Goal: Information Seeking & Learning: Get advice/opinions

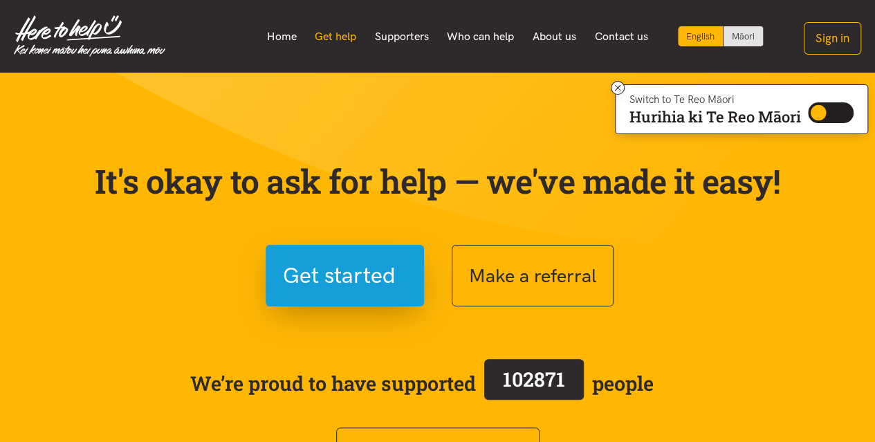
click at [344, 32] on link "Get help" at bounding box center [336, 36] width 60 height 29
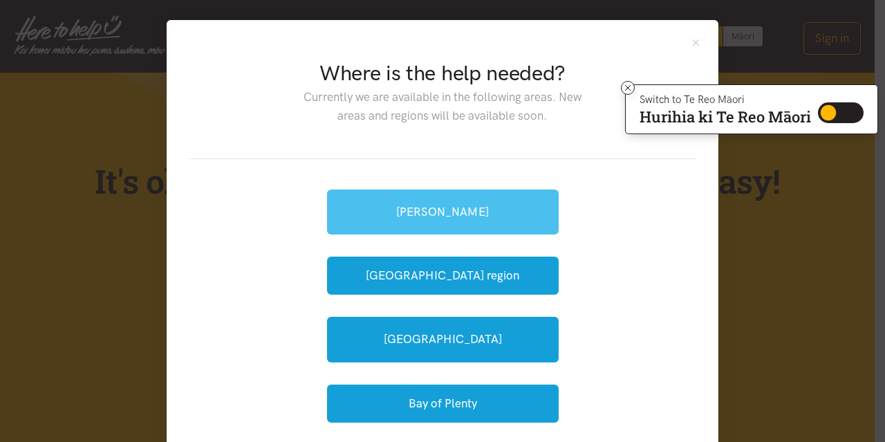
click at [445, 208] on link "[PERSON_NAME]" at bounding box center [443, 211] width 232 height 45
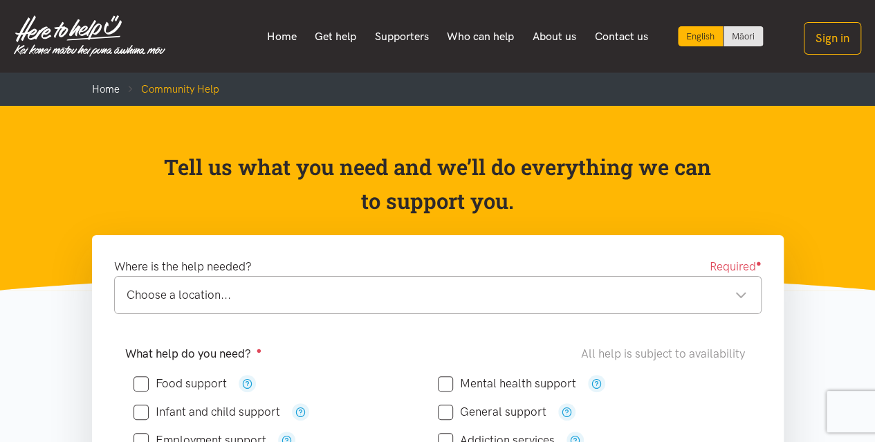
scroll to position [138, 0]
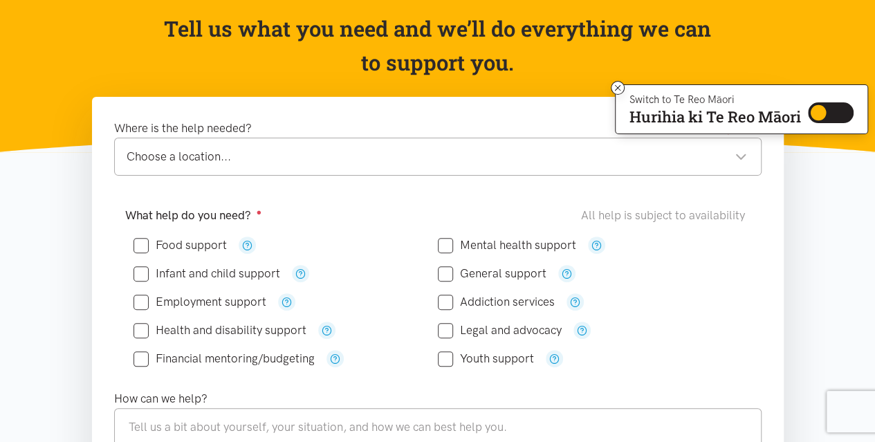
click at [142, 239] on input "Food support" at bounding box center [179, 245] width 93 height 12
drag, startPoint x: 736, startPoint y: 153, endPoint x: 290, endPoint y: 236, distance: 453.5
click at [736, 154] on div "Choose a location..." at bounding box center [437, 156] width 620 height 19
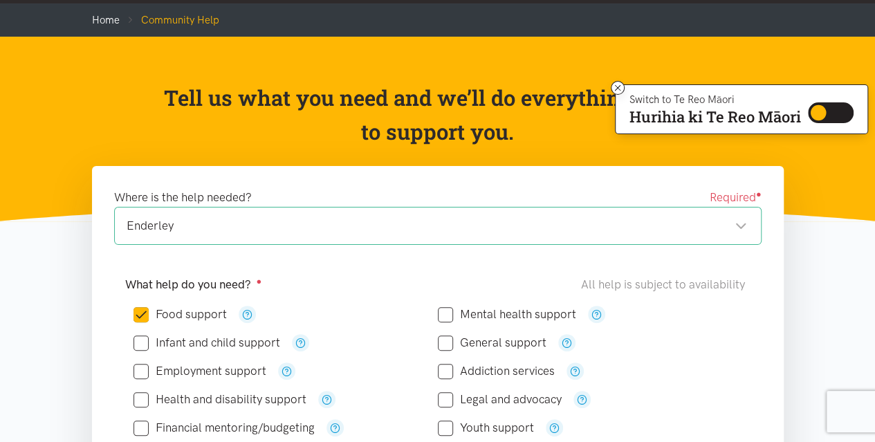
scroll to position [0, 0]
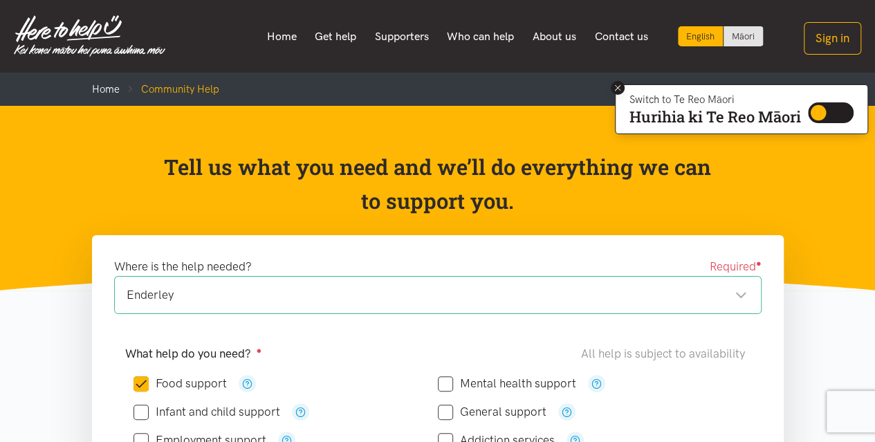
click at [615, 86] on icon at bounding box center [618, 88] width 6 height 6
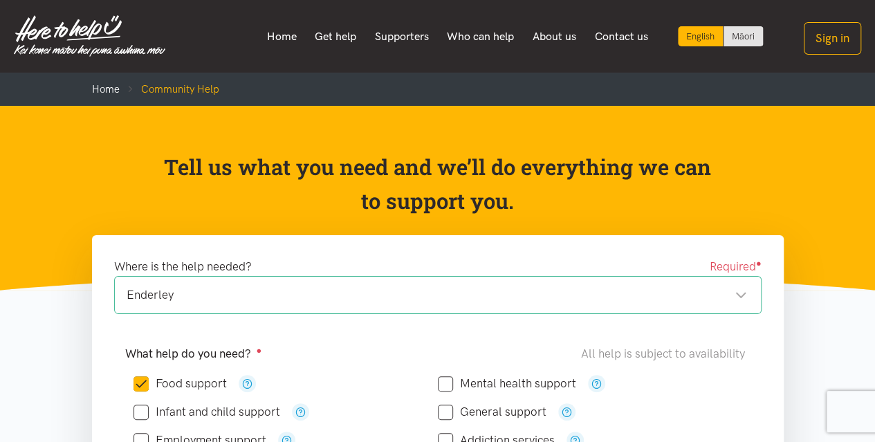
scroll to position [138, 0]
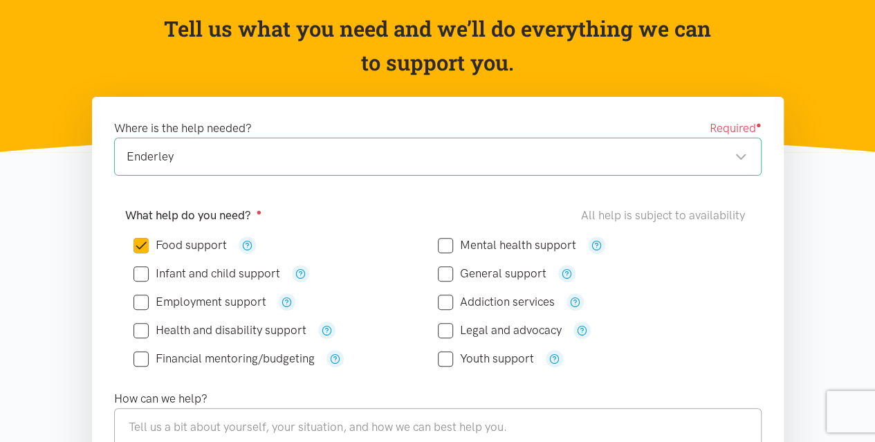
click at [144, 243] on input "Food support" at bounding box center [179, 245] width 93 height 12
checkbox input "false"
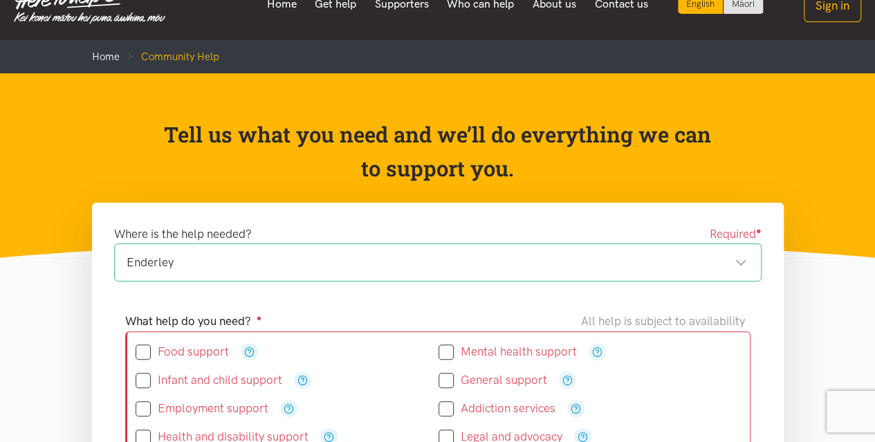
scroll to position [0, 0]
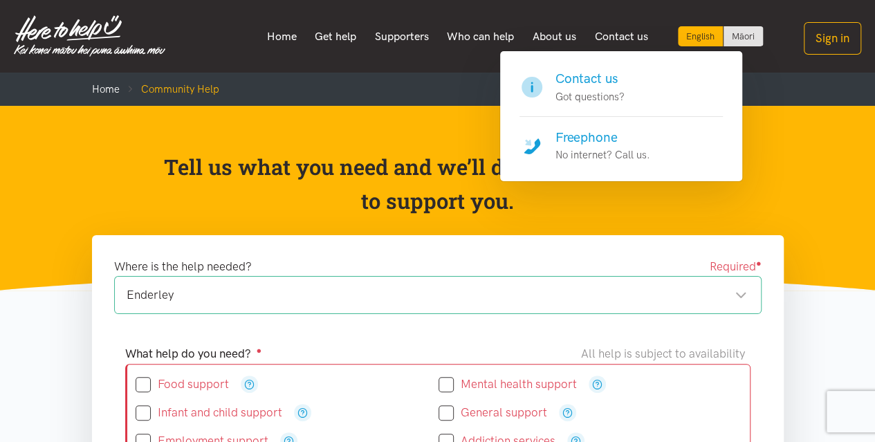
click at [642, 152] on p "No internet? Call us." at bounding box center [602, 155] width 95 height 17
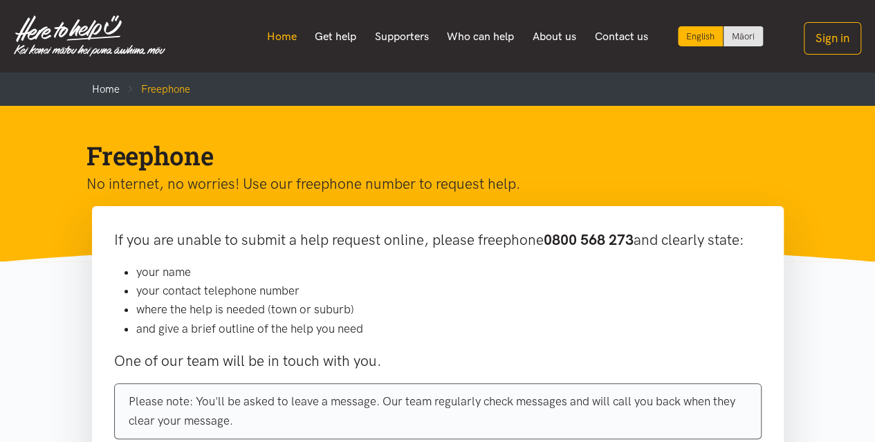
click at [288, 32] on link "Home" at bounding box center [281, 36] width 48 height 29
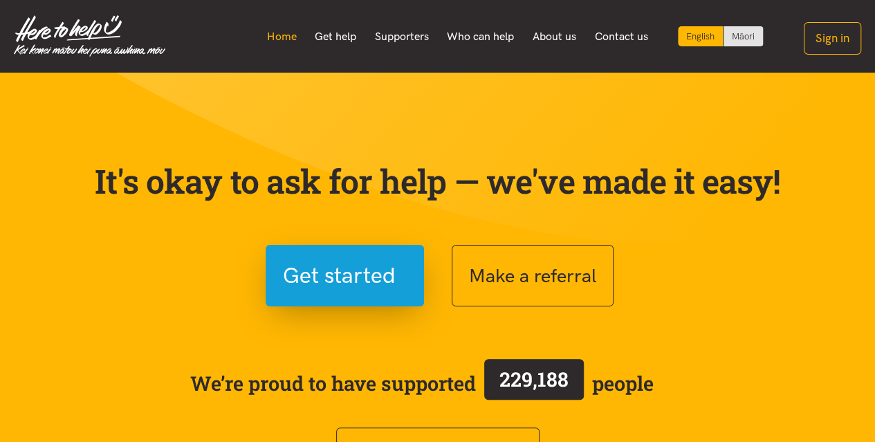
click at [290, 34] on link "Home" at bounding box center [281, 36] width 48 height 29
click at [343, 38] on link "Get help" at bounding box center [336, 36] width 60 height 29
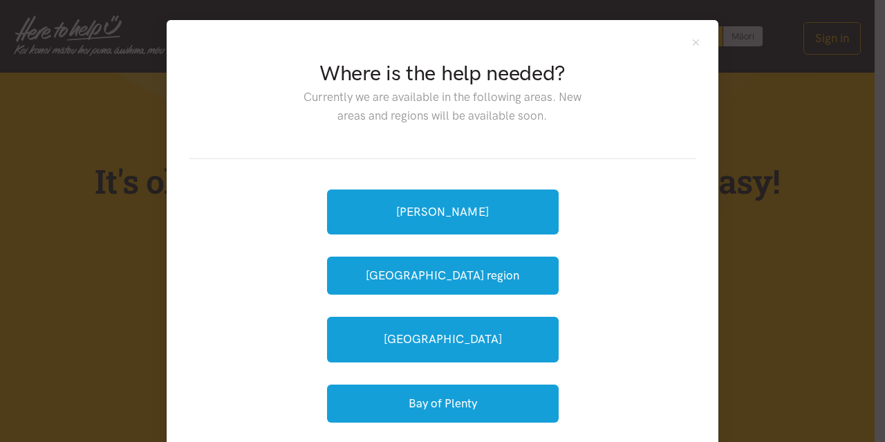
click at [682, 38] on div "Where is the help needed? Currently we are available in the following areas. Ne…" at bounding box center [443, 236] width 552 height 433
click at [690, 39] on button "Close" at bounding box center [696, 43] width 12 height 12
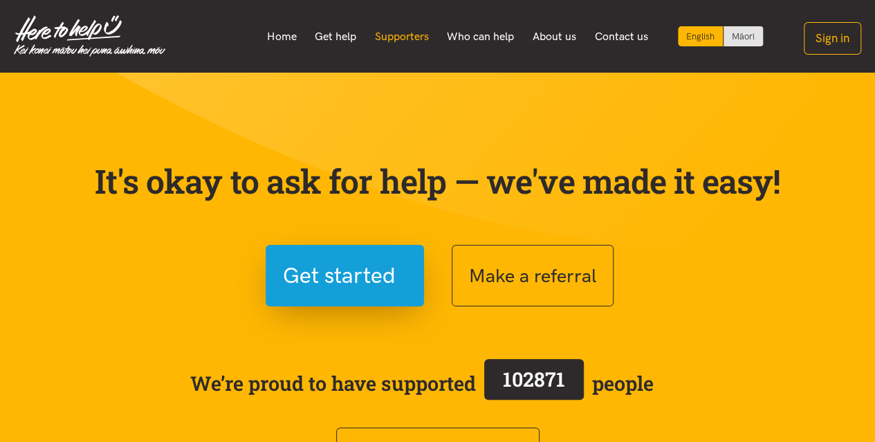
click at [400, 39] on link "Supporters" at bounding box center [401, 36] width 73 height 29
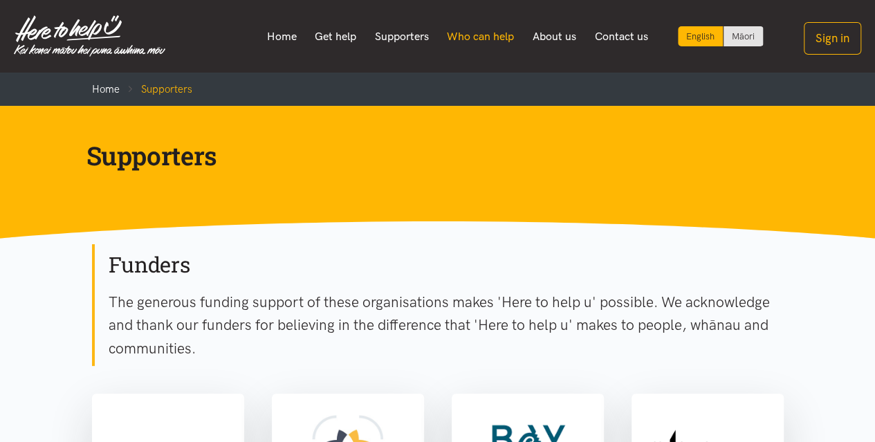
drag, startPoint x: 508, startPoint y: 28, endPoint x: 494, endPoint y: 32, distance: 14.4
click at [507, 28] on link "Who can help" at bounding box center [481, 36] width 86 height 29
click at [465, 37] on link "Who can help" at bounding box center [481, 36] width 86 height 29
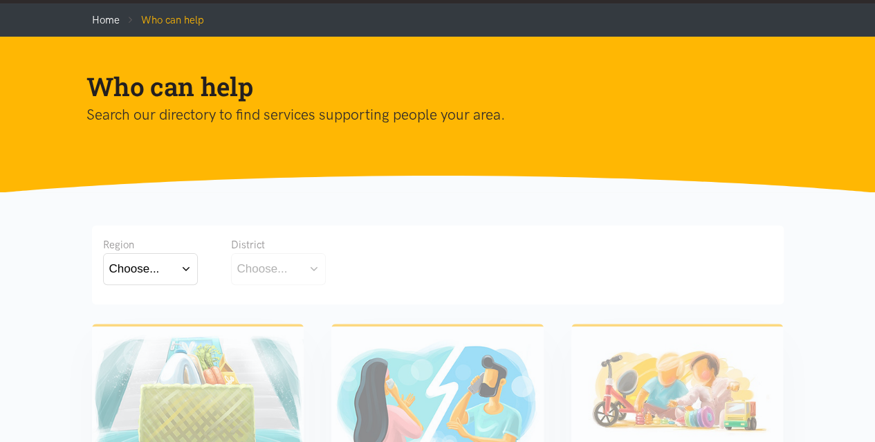
scroll to position [138, 0]
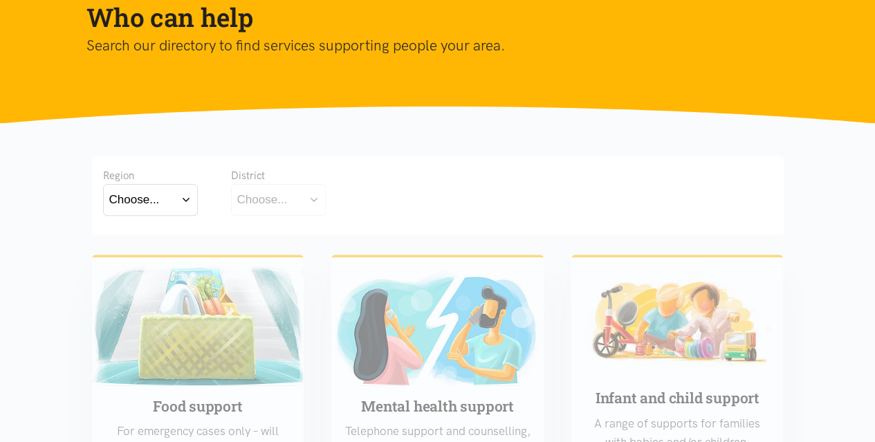
click at [169, 201] on button "Choose..." at bounding box center [150, 199] width 95 height 31
click at [156, 262] on label "[GEOGRAPHIC_DATA]" at bounding box center [150, 260] width 82 height 17
click at [0, 0] on input "[GEOGRAPHIC_DATA]" at bounding box center [0, 0] width 0 height 0
click at [331, 194] on button "Choose..." at bounding box center [300, 199] width 138 height 31
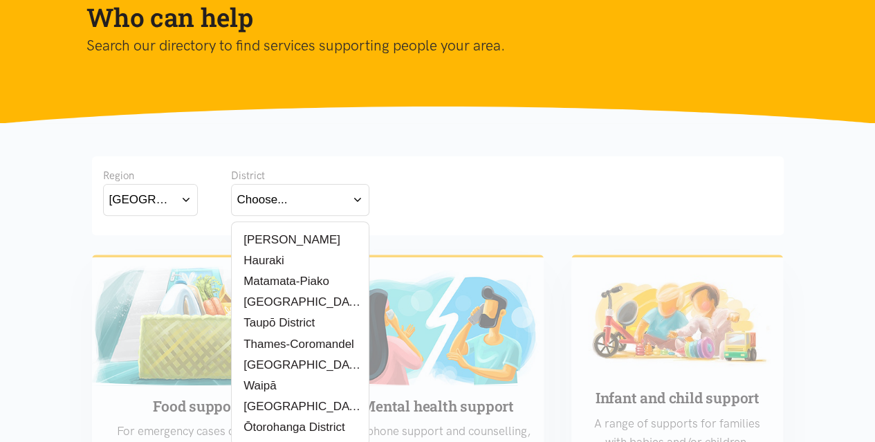
click at [288, 234] on label "[PERSON_NAME]" at bounding box center [288, 239] width 103 height 17
click at [0, 0] on input "[PERSON_NAME]" at bounding box center [0, 0] width 0 height 0
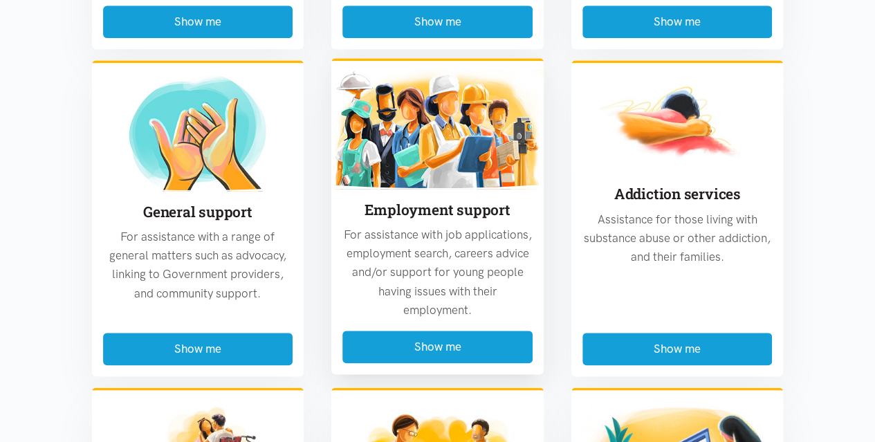
scroll to position [415, 0]
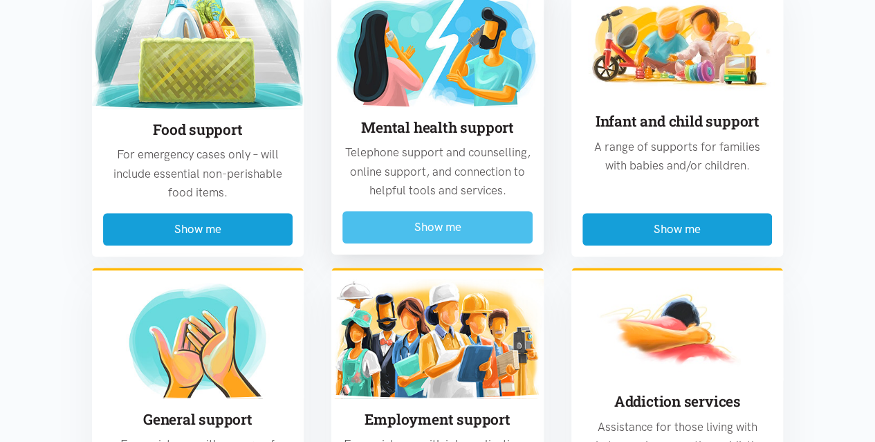
click at [431, 225] on button "Show me" at bounding box center [437, 227] width 190 height 32
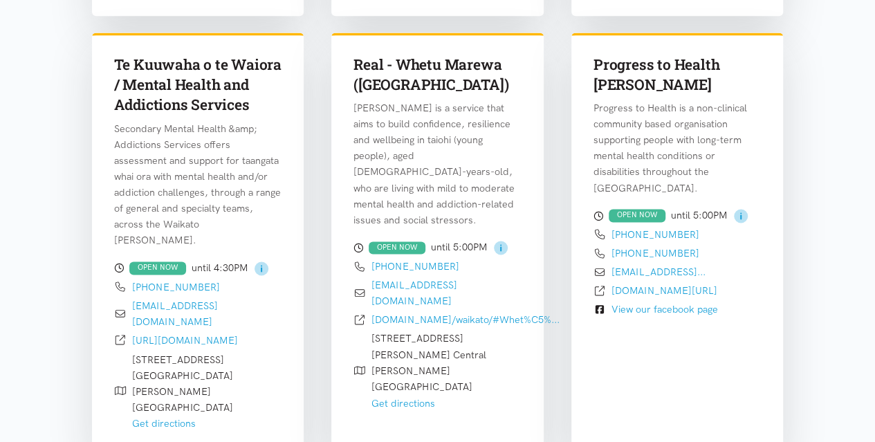
scroll to position [821, 0]
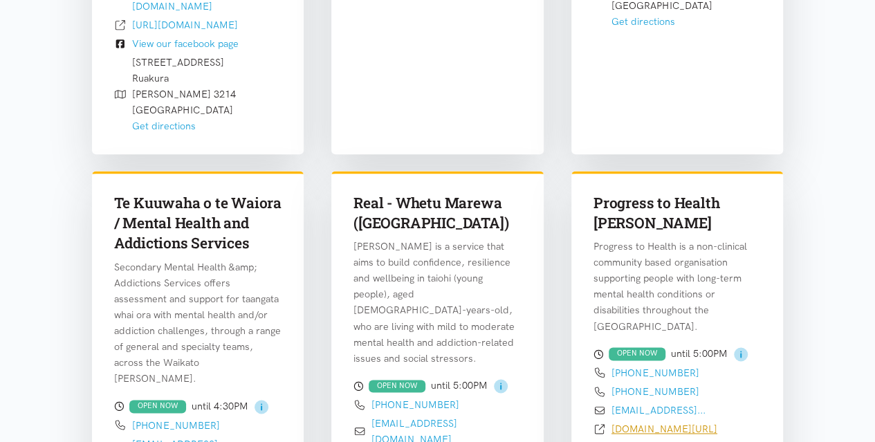
click at [649, 422] on link "progresstohealth.org.nz/" at bounding box center [664, 428] width 106 height 12
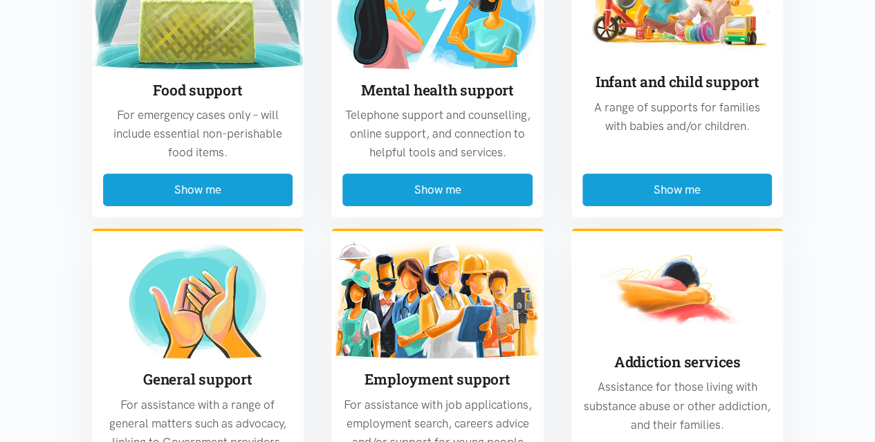
scroll to position [2550, 0]
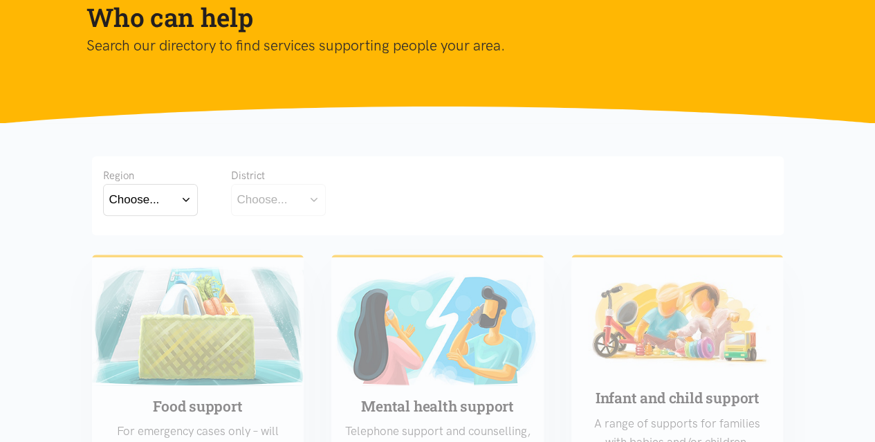
scroll to position [207, 0]
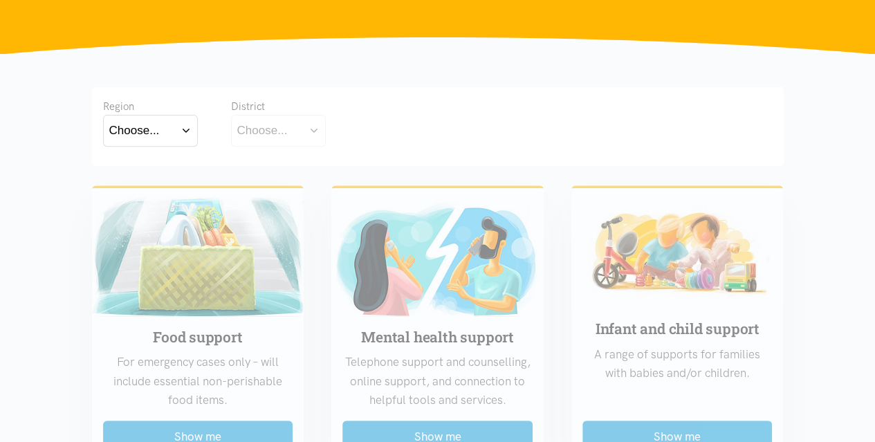
drag, startPoint x: 187, startPoint y: 134, endPoint x: 176, endPoint y: 157, distance: 25.4
click at [187, 135] on button "Choose..." at bounding box center [150, 130] width 95 height 31
click at [147, 198] on label "[GEOGRAPHIC_DATA]" at bounding box center [150, 191] width 82 height 17
click at [0, 0] on input "[GEOGRAPHIC_DATA]" at bounding box center [0, 0] width 0 height 0
click at [287, 133] on button "Choose..." at bounding box center [300, 130] width 138 height 31
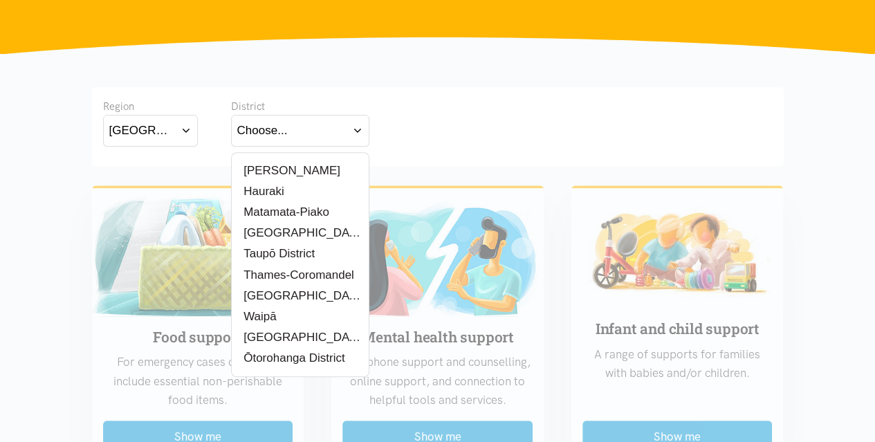
click at [301, 167] on div "[PERSON_NAME]" at bounding box center [300, 170] width 126 height 17
click at [283, 167] on label "[PERSON_NAME]" at bounding box center [288, 170] width 103 height 17
click at [0, 0] on input "[PERSON_NAME]" at bounding box center [0, 0] width 0 height 0
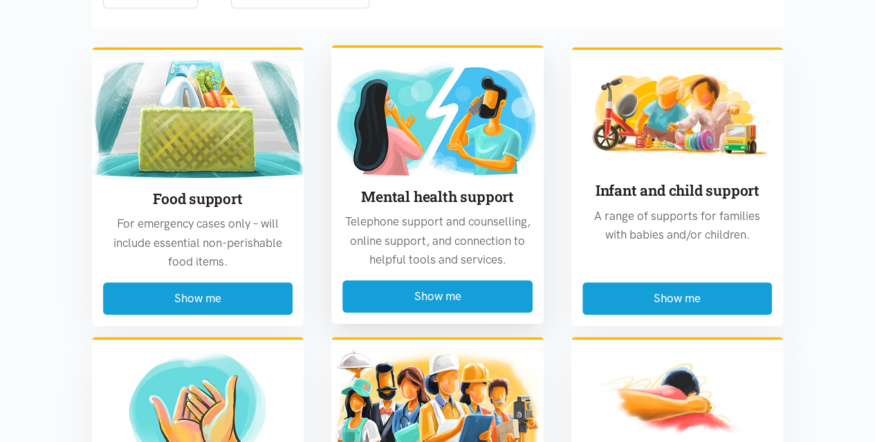
scroll to position [415, 0]
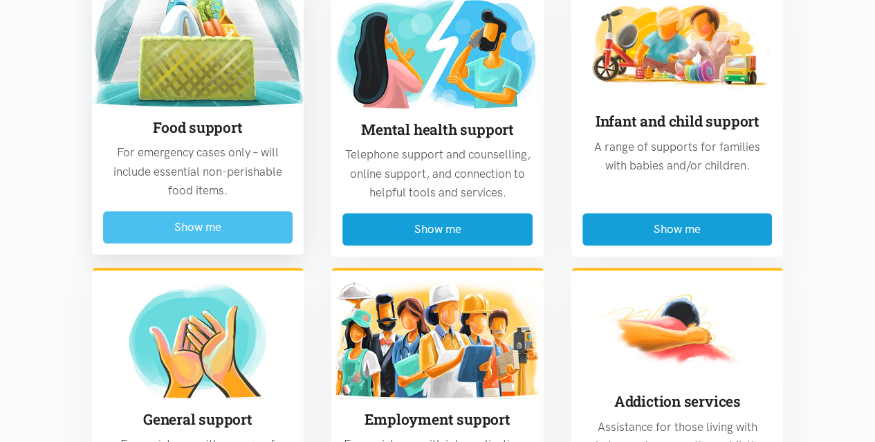
click at [223, 223] on button "Show me" at bounding box center [198, 227] width 190 height 32
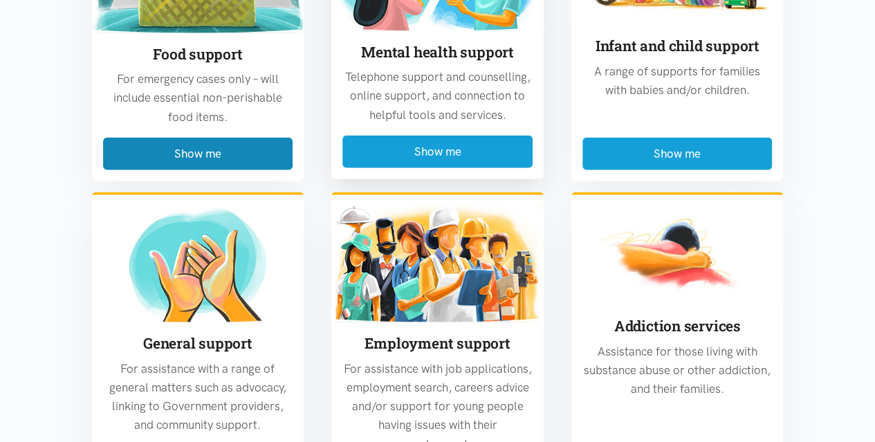
scroll to position [1928, 0]
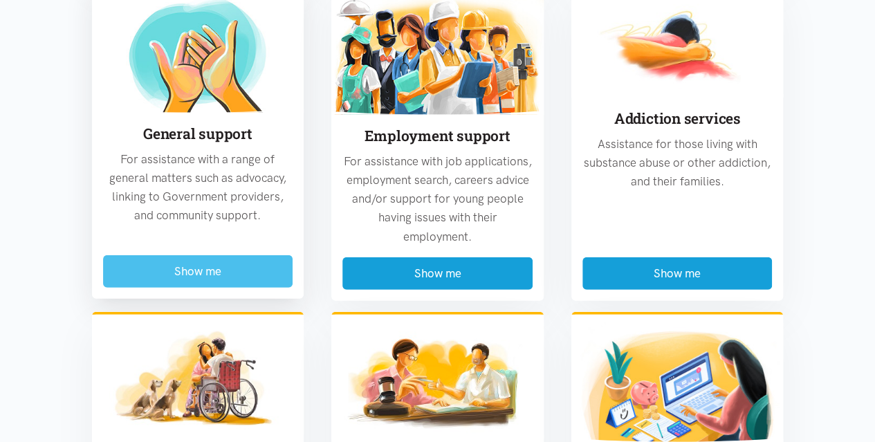
click at [221, 255] on button "Show me" at bounding box center [198, 271] width 190 height 32
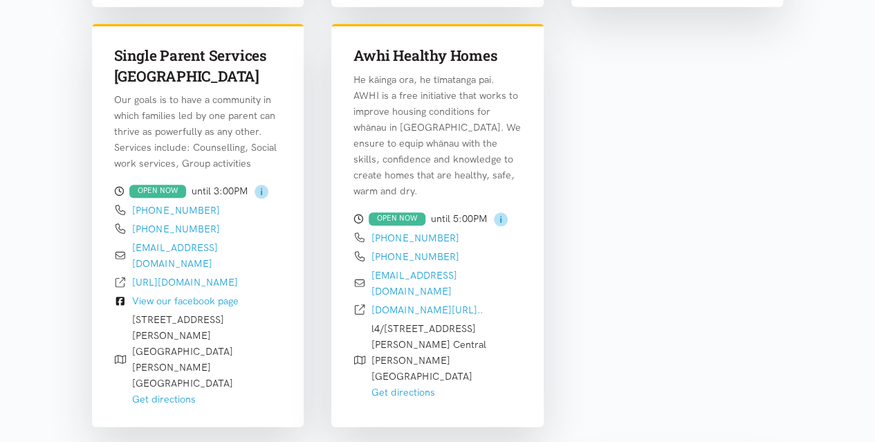
scroll to position [3449, 0]
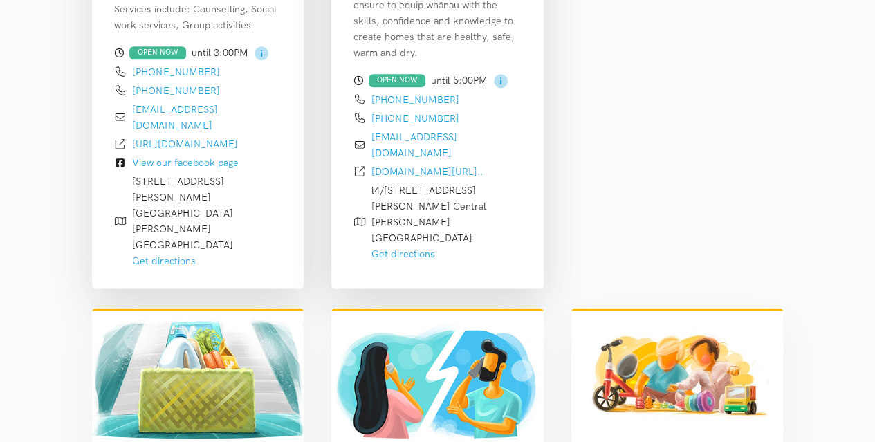
scroll to position [407, 0]
